Goal: Transaction & Acquisition: Purchase product/service

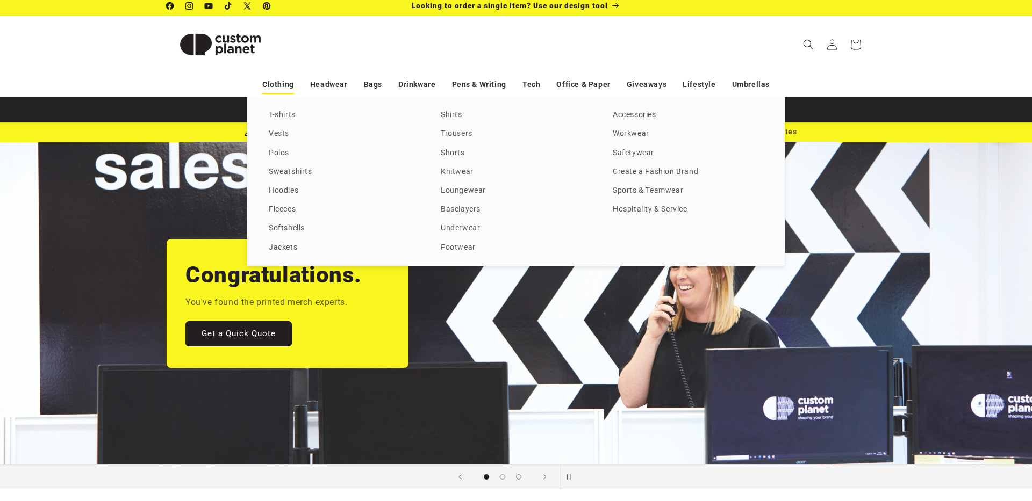
scroll to position [5, 0]
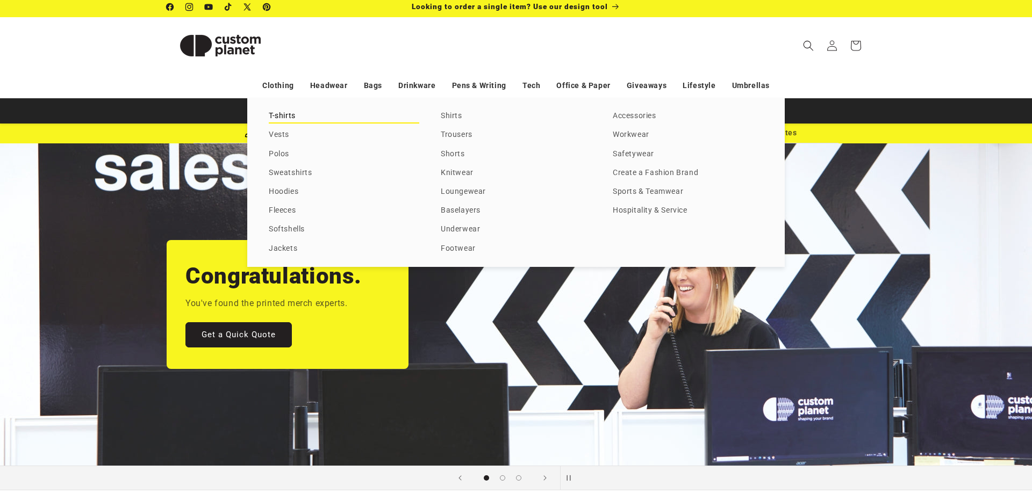
click at [283, 112] on link "T-shirts" at bounding box center [344, 116] width 150 height 15
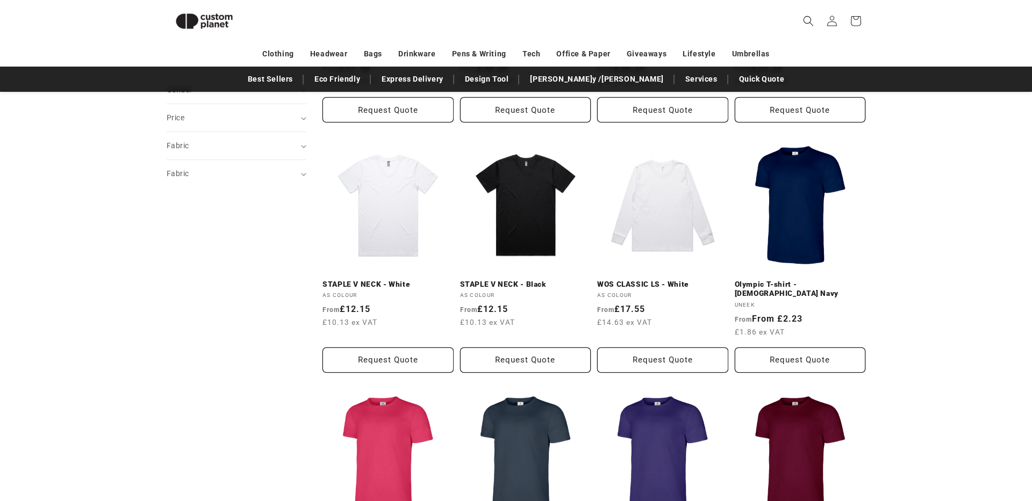
scroll to position [156, 0]
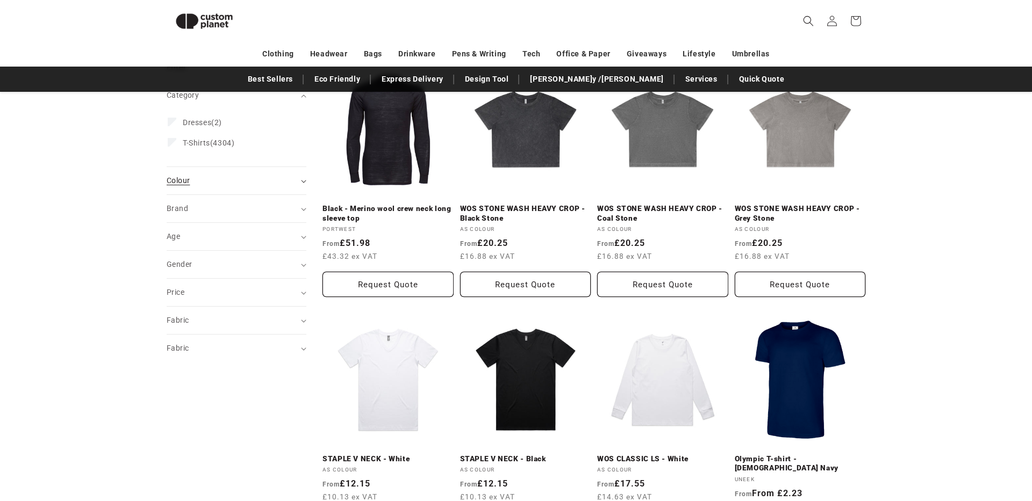
click at [190, 180] on div "Colour (0)" at bounding box center [232, 180] width 131 height 11
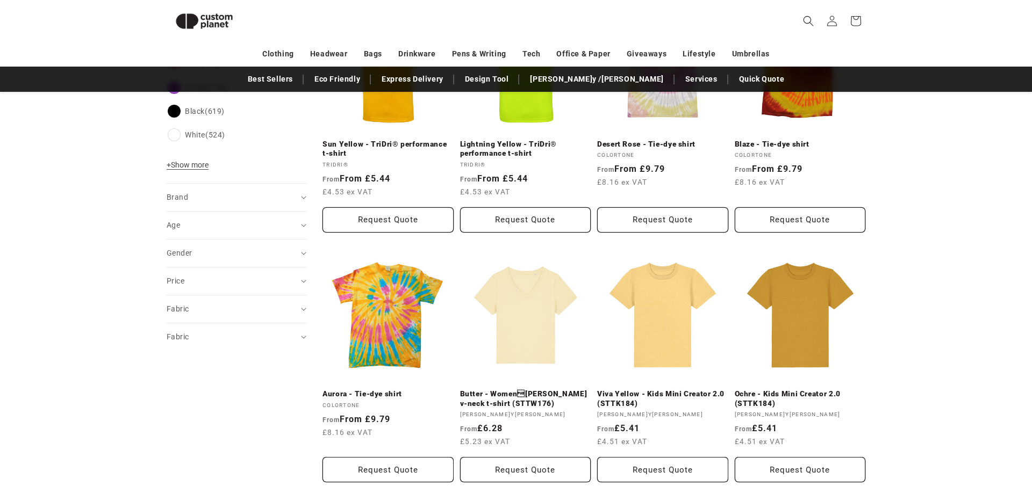
scroll to position [505, 0]
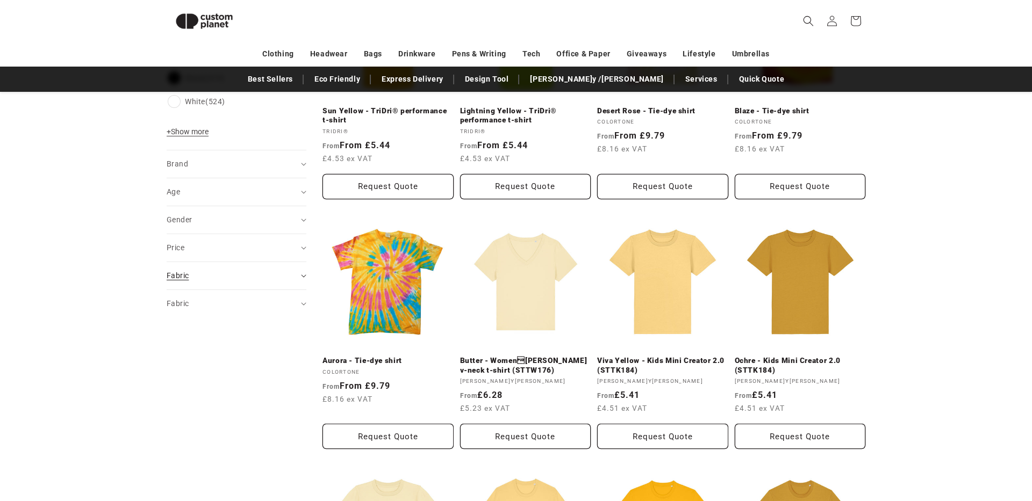
click at [189, 272] on div "Fabric (0)" at bounding box center [232, 275] width 131 height 11
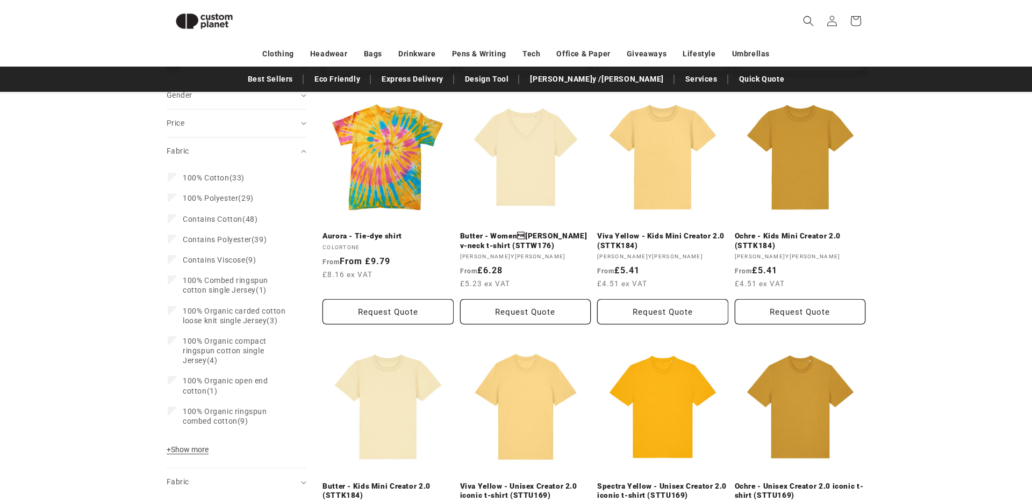
scroll to position [629, 0]
click at [207, 241] on span "Contains Polyester" at bounding box center [217, 240] width 69 height 9
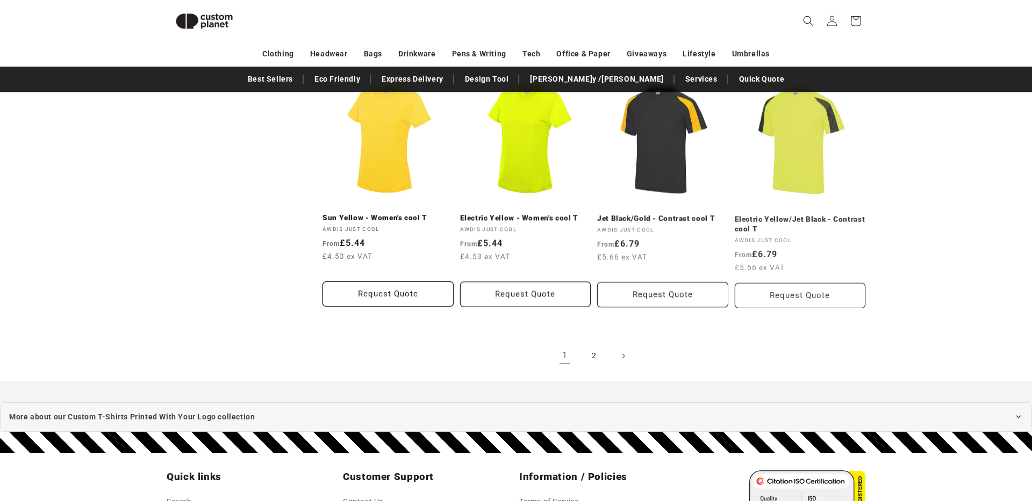
scroll to position [1145, 0]
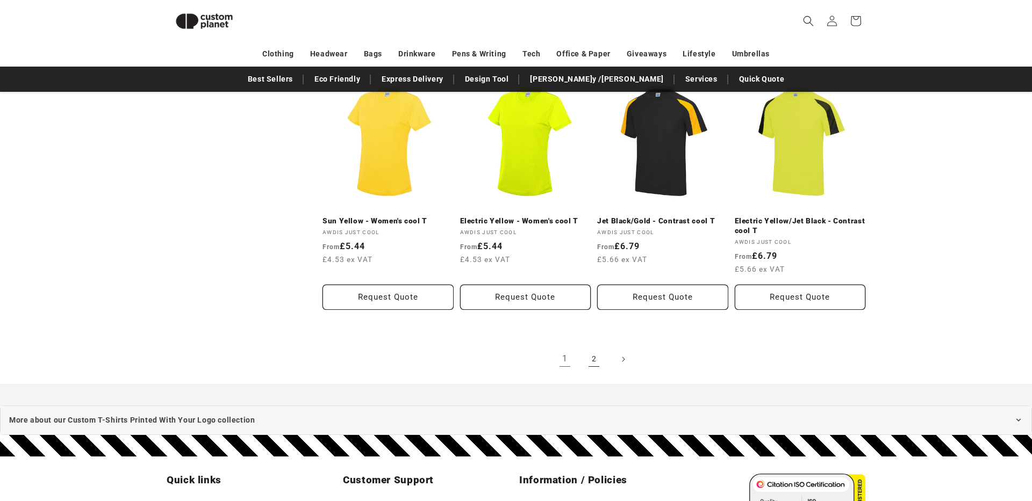
click at [592, 360] on link "2" at bounding box center [594, 360] width 24 height 24
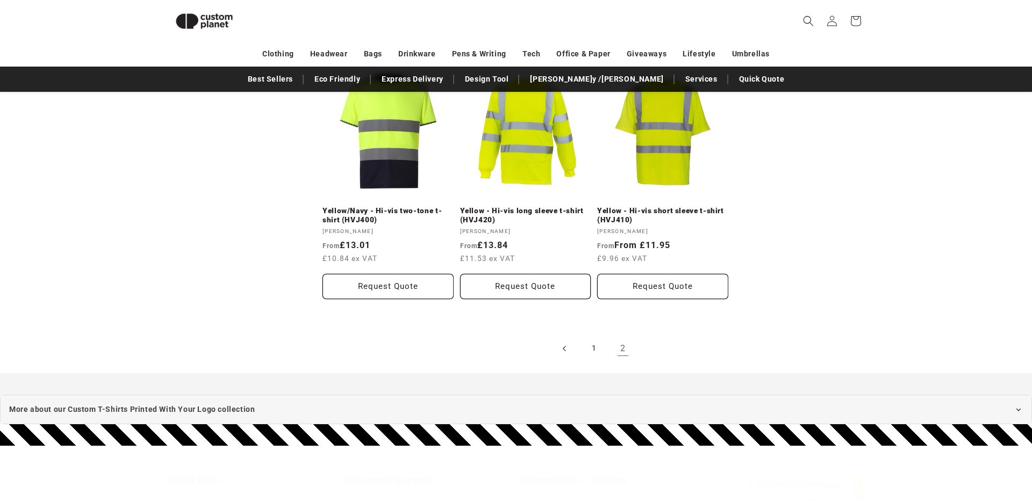
scroll to position [1149, 0]
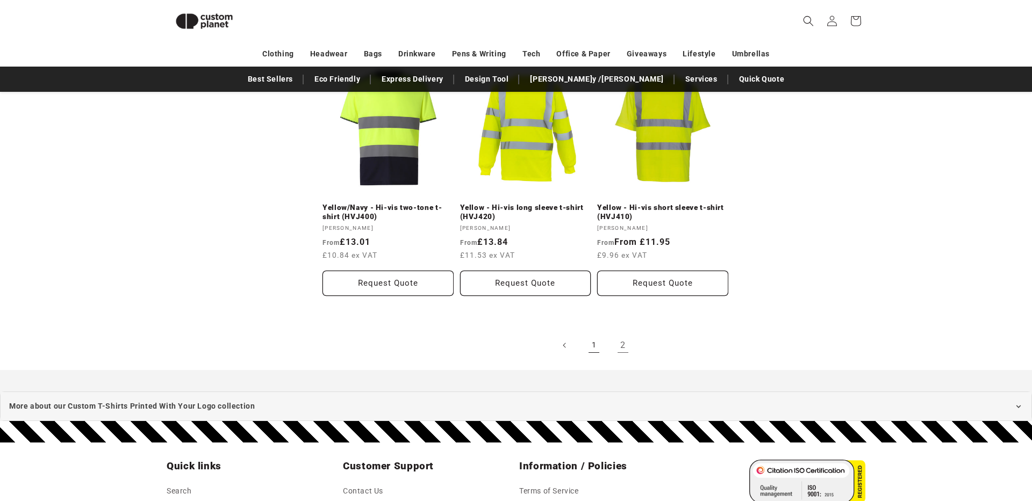
click at [597, 346] on link "1" at bounding box center [594, 346] width 24 height 24
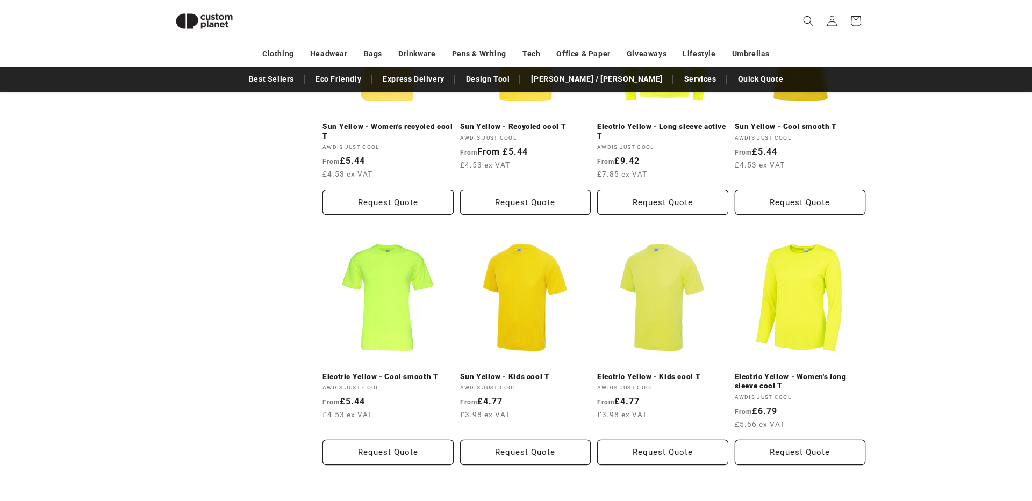
scroll to position [744, 0]
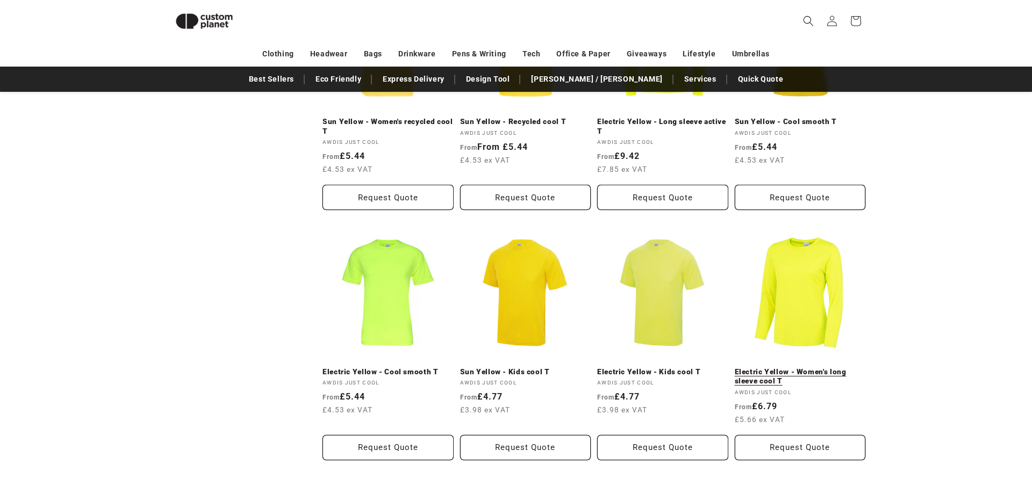
click at [779, 373] on link "Electric Yellow - Women's long sleeve cool T" at bounding box center [800, 377] width 131 height 19
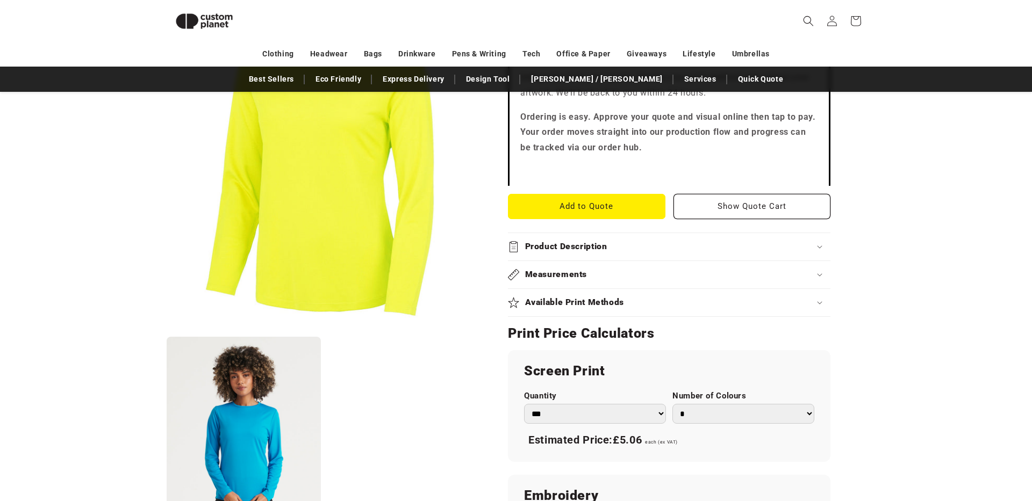
scroll to position [360, 0]
click at [554, 414] on select "*** *** *** **** **** **** ***** *****" at bounding box center [595, 414] width 142 height 20
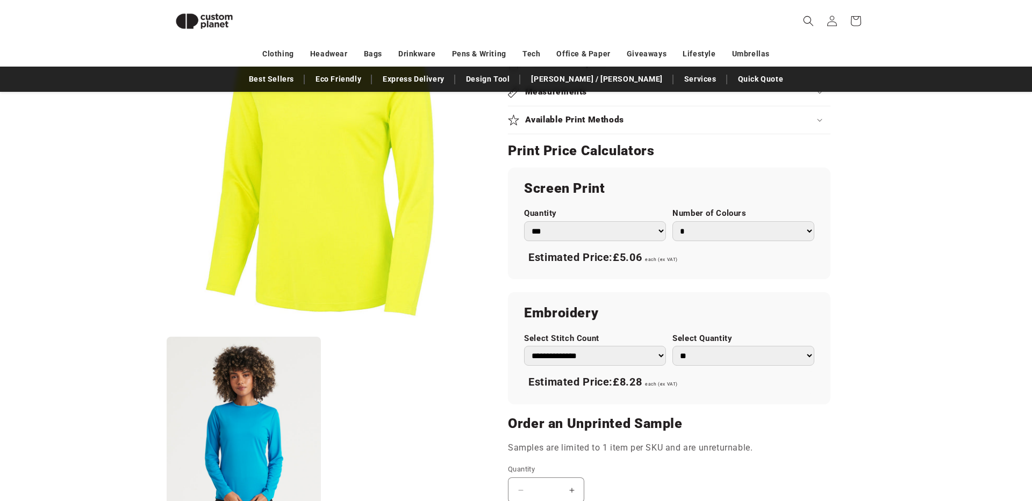
scroll to position [568, 0]
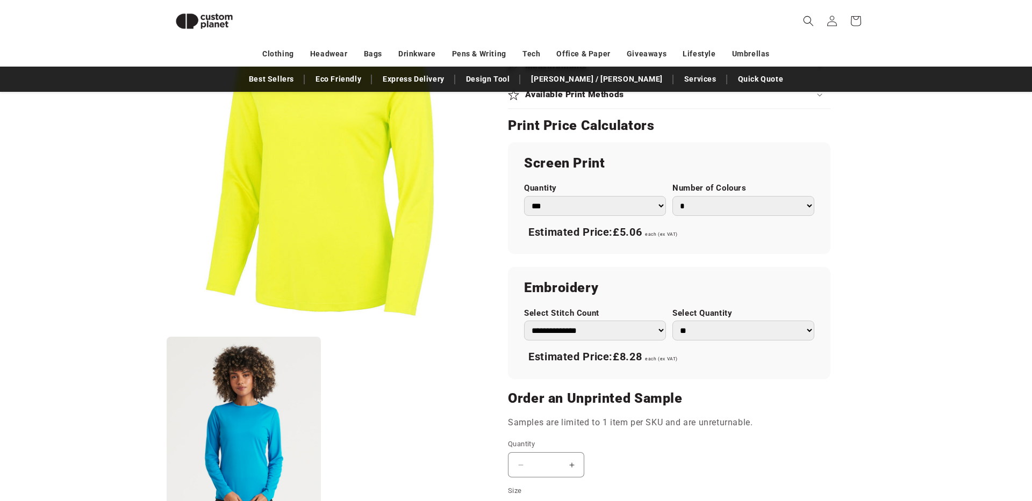
click at [709, 233] on div "Estimated Price: £5.06 each (ex VAT)" at bounding box center [669, 232] width 290 height 23
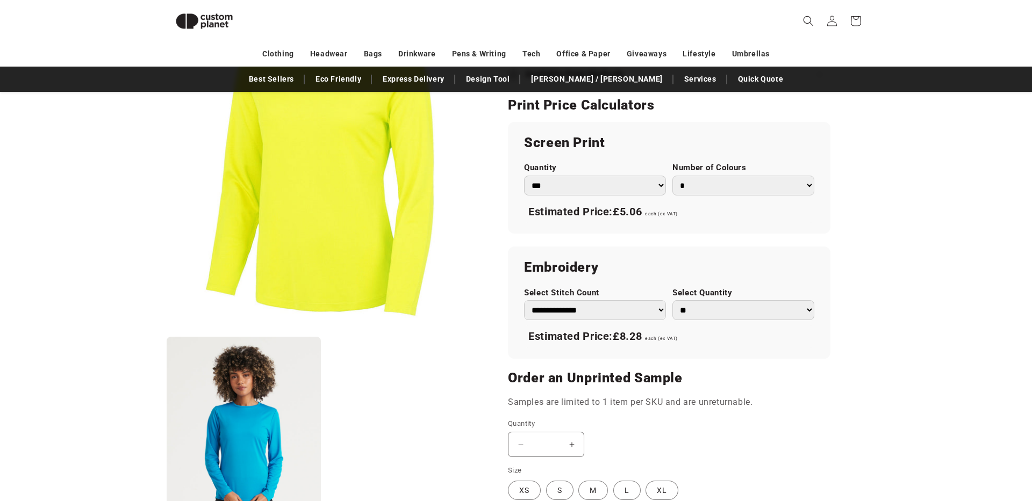
scroll to position [589, 0]
click at [611, 310] on select "**********" at bounding box center [595, 309] width 142 height 20
click at [524, 299] on select "**********" at bounding box center [595, 309] width 142 height 20
click at [705, 308] on select "** ** *** *** *** **** **** ****" at bounding box center [743, 309] width 142 height 20
click at [672, 299] on select "** ** *** *** *** **** **** ****" at bounding box center [743, 309] width 142 height 20
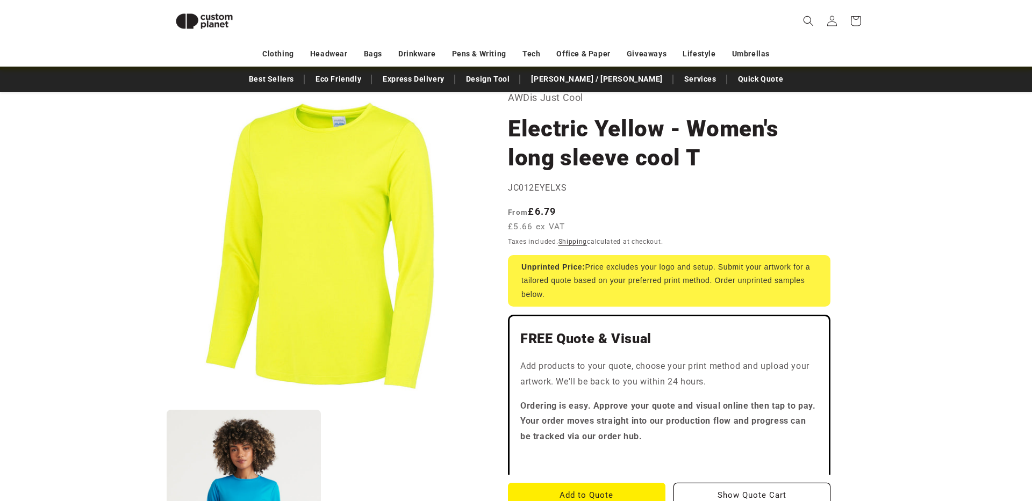
scroll to position [0, 0]
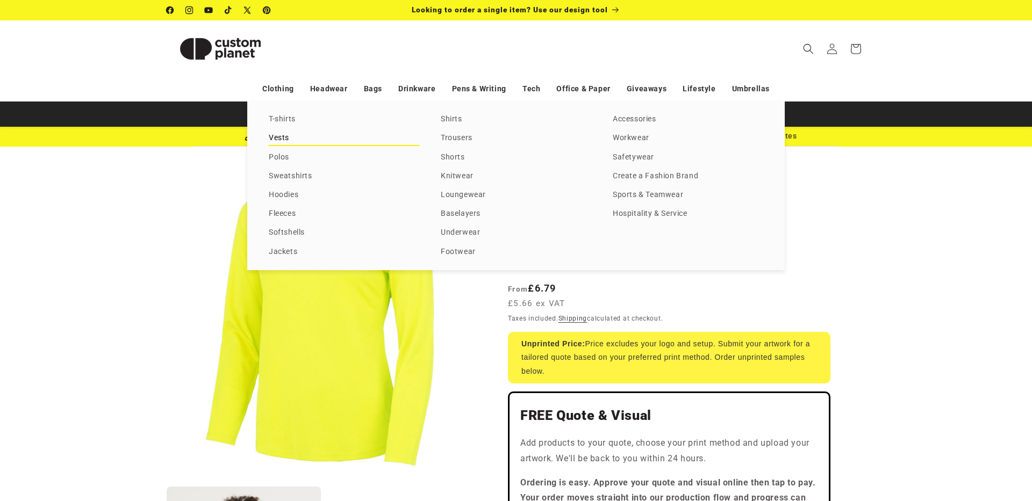
click at [279, 138] on link "Vests" at bounding box center [344, 138] width 150 height 15
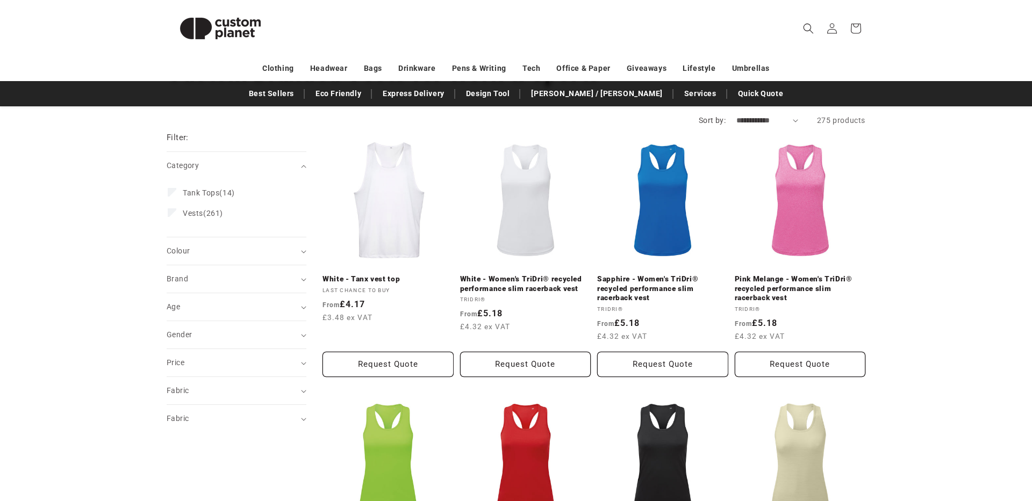
scroll to position [110, 0]
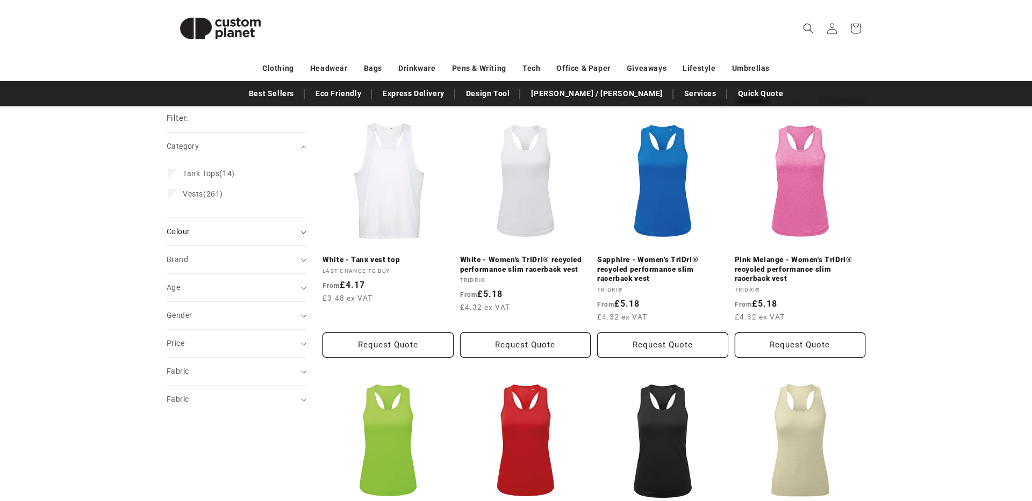
click at [190, 246] on div "Filter: Remove all Category (0) Category Tank Tops (14) Tank Tops (14 products)…" at bounding box center [237, 262] width 140 height 301
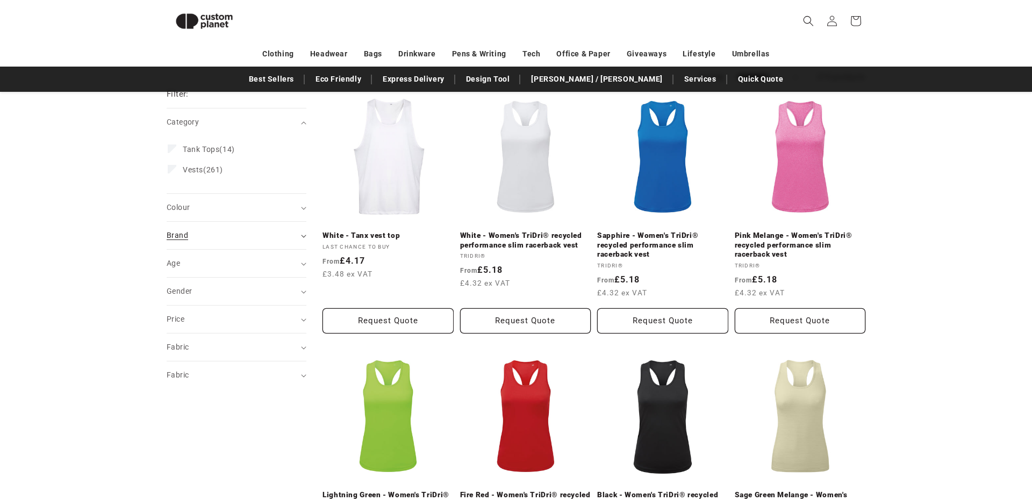
scroll to position [125, 0]
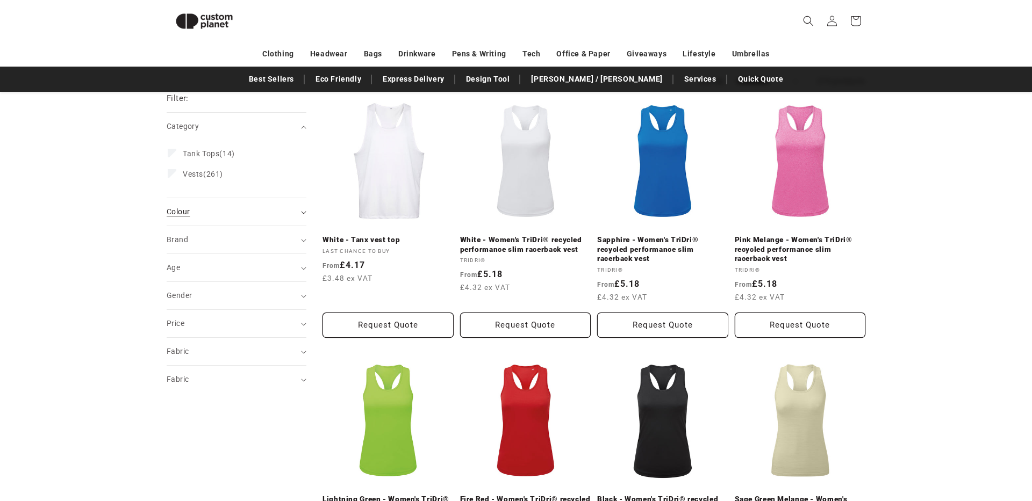
click at [180, 211] on span "Colour (0)" at bounding box center [178, 211] width 23 height 9
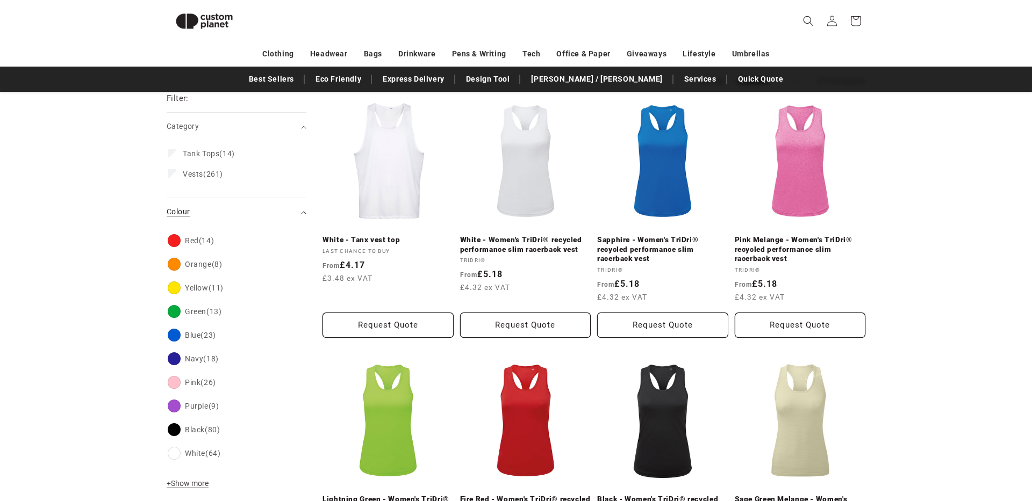
scroll to position [126, 0]
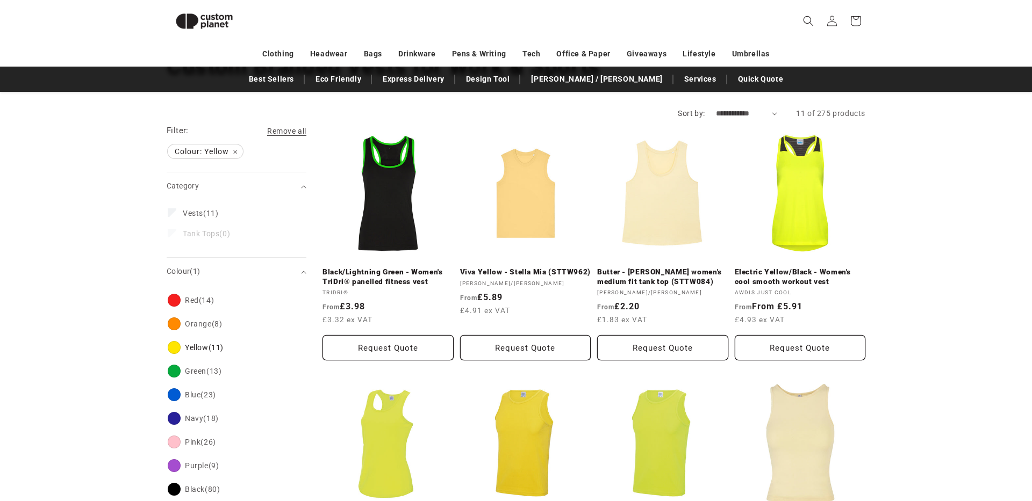
scroll to position [88, 0]
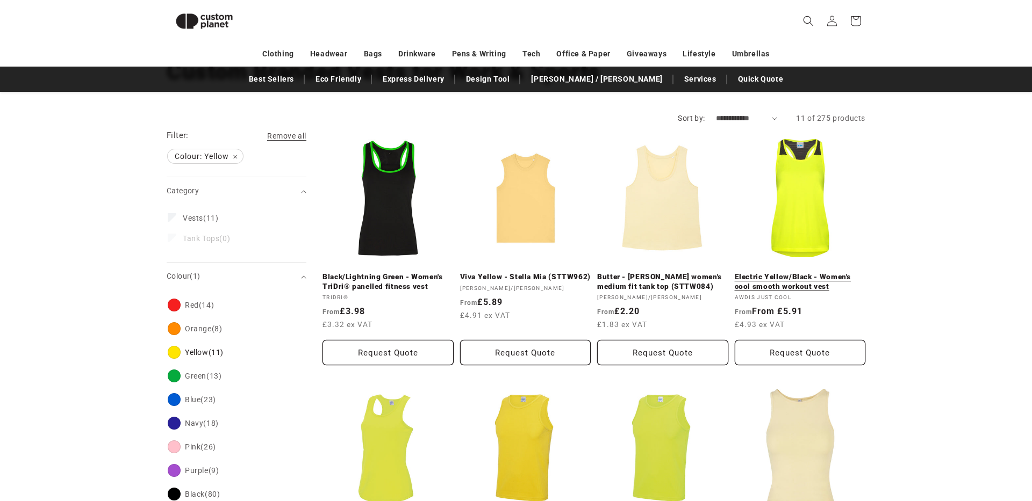
click at [806, 272] on link "Electric Yellow/Black - Women's cool smooth workout vest" at bounding box center [800, 281] width 131 height 19
